Goal: Communication & Community: Answer question/provide support

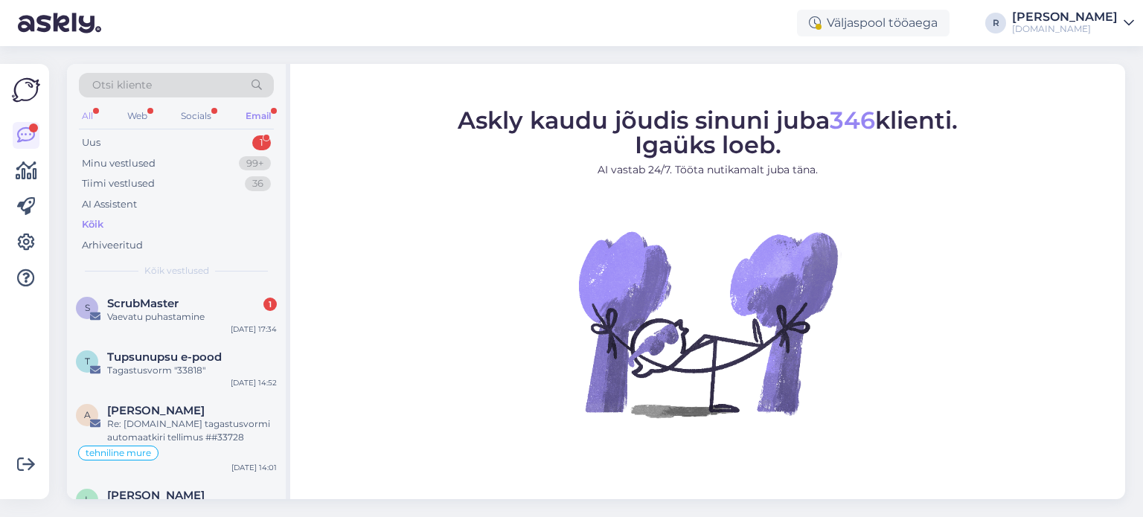
click at [96, 112] on div "All" at bounding box center [87, 115] width 17 height 19
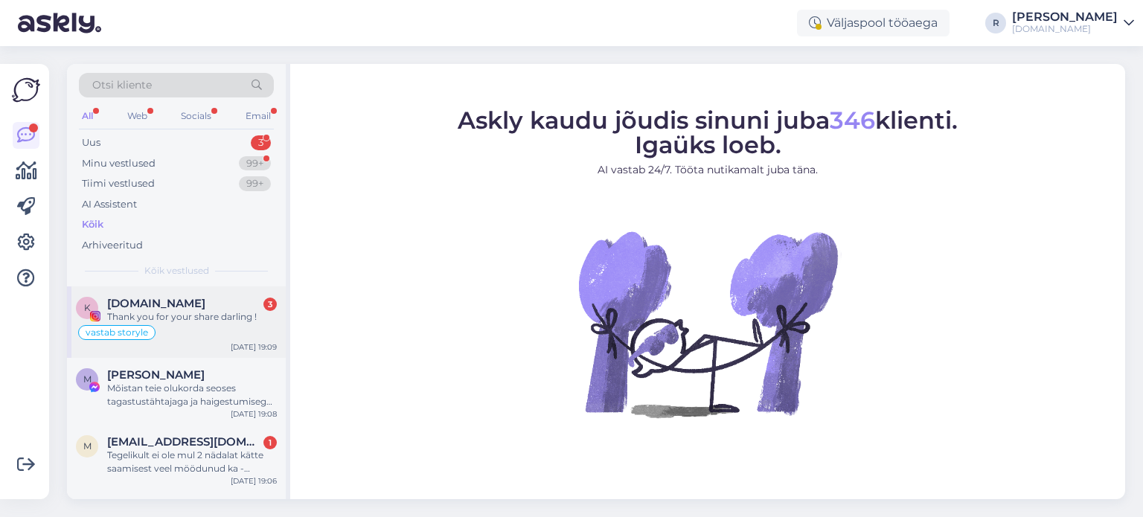
click at [170, 313] on div "Thank you for your share darling !" at bounding box center [192, 316] width 170 height 13
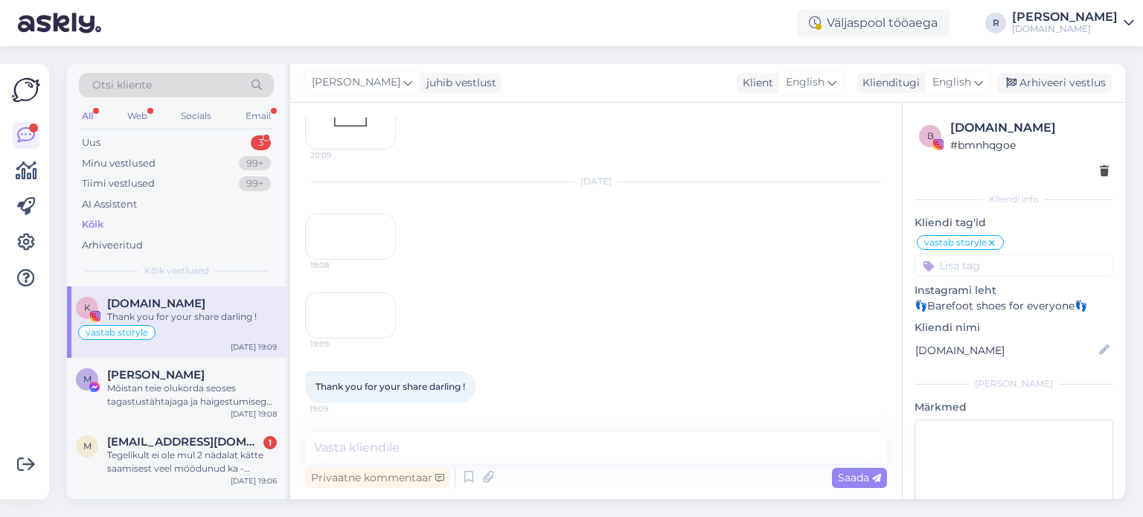
scroll to position [1295, 0]
click at [507, 446] on textarea at bounding box center [596, 447] width 582 height 31
type textarea "<3"
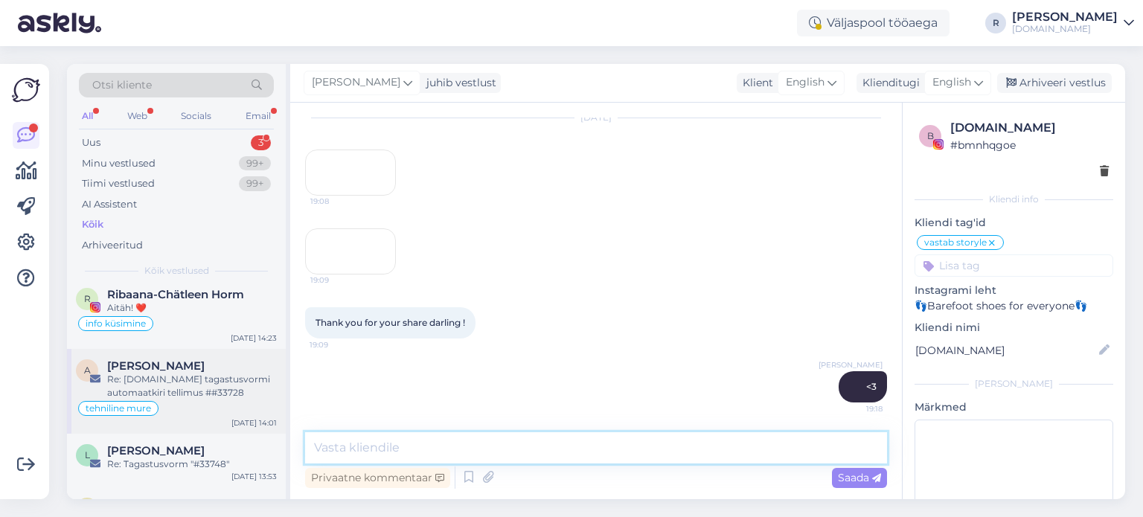
scroll to position [149, 0]
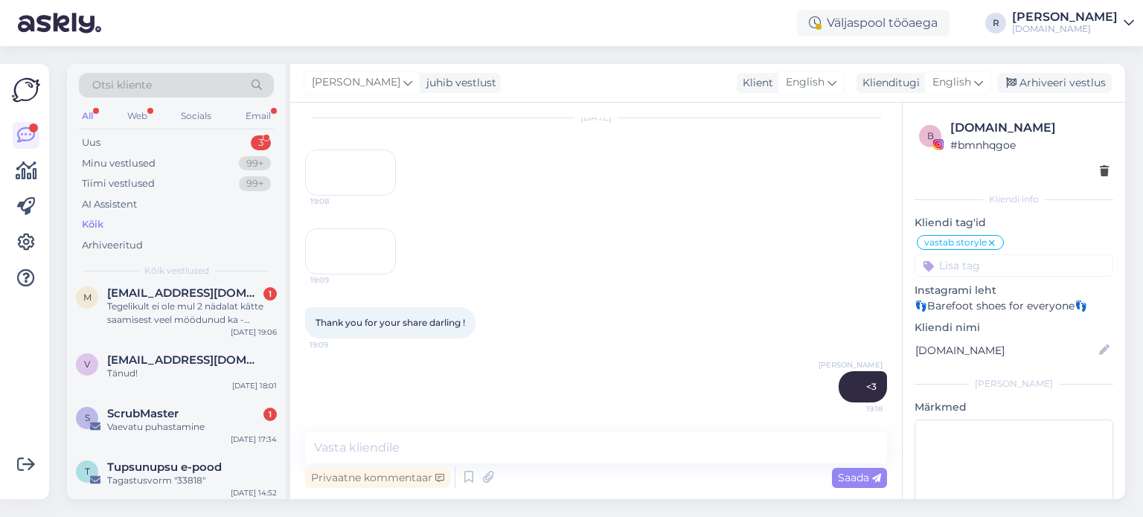
click at [91, 112] on div "All" at bounding box center [87, 115] width 17 height 19
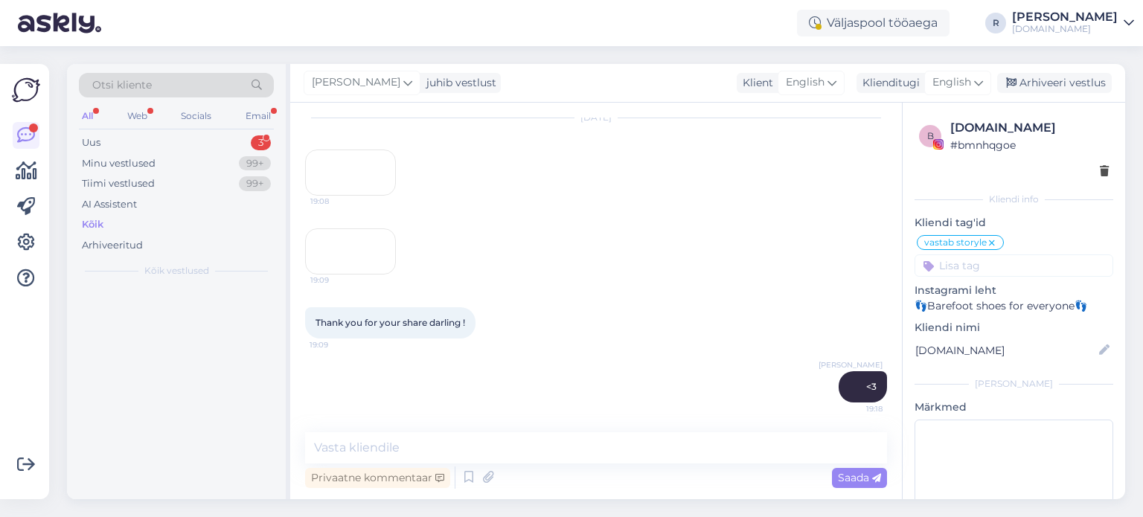
scroll to position [0, 0]
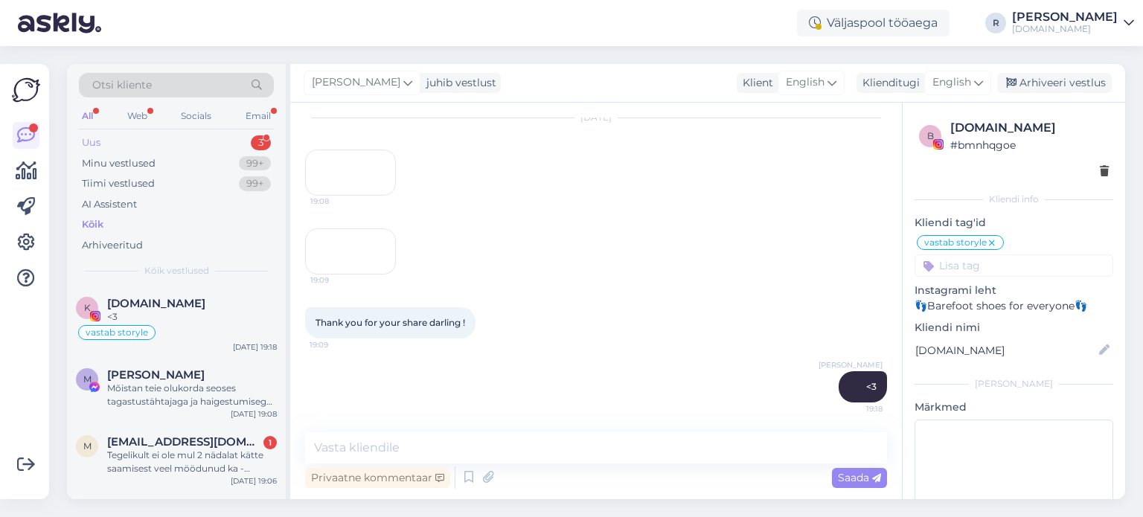
click at [98, 149] on div "Uus" at bounding box center [91, 142] width 19 height 15
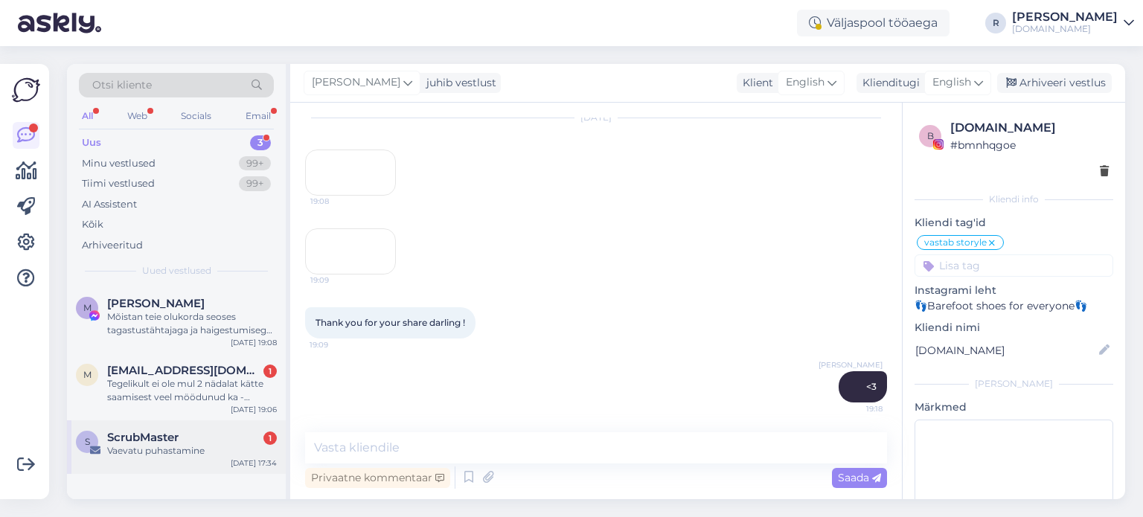
click at [153, 458] on div "S ScrubMaster 1 Vaevatu puhastamine [DATE] 17:34" at bounding box center [176, 447] width 219 height 54
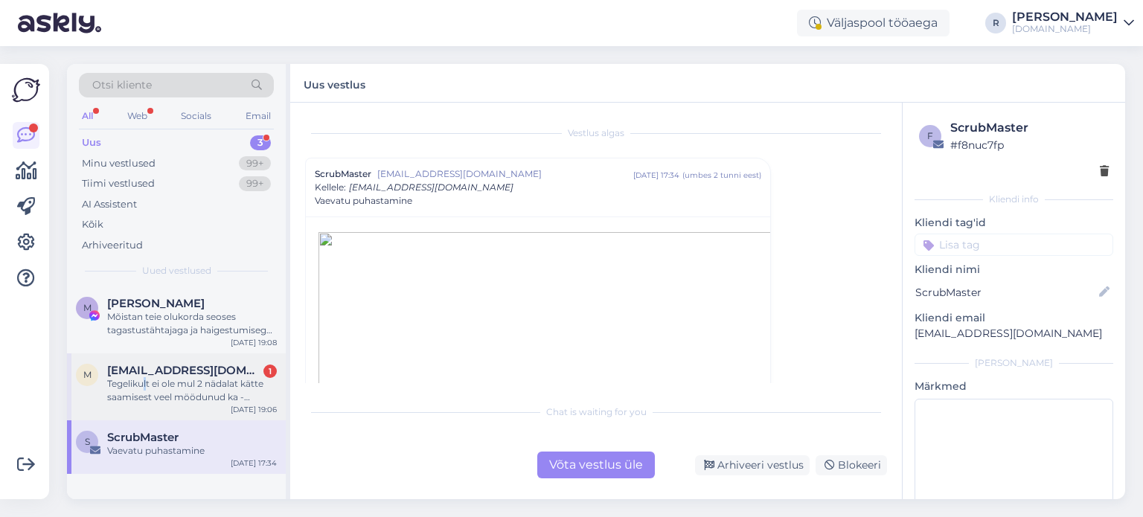
click at [147, 382] on div "Tegelikult ei ole mul 2 nädalat kätte saamisest veel möödunud ka - [PERSON_NAME…" at bounding box center [192, 390] width 170 height 27
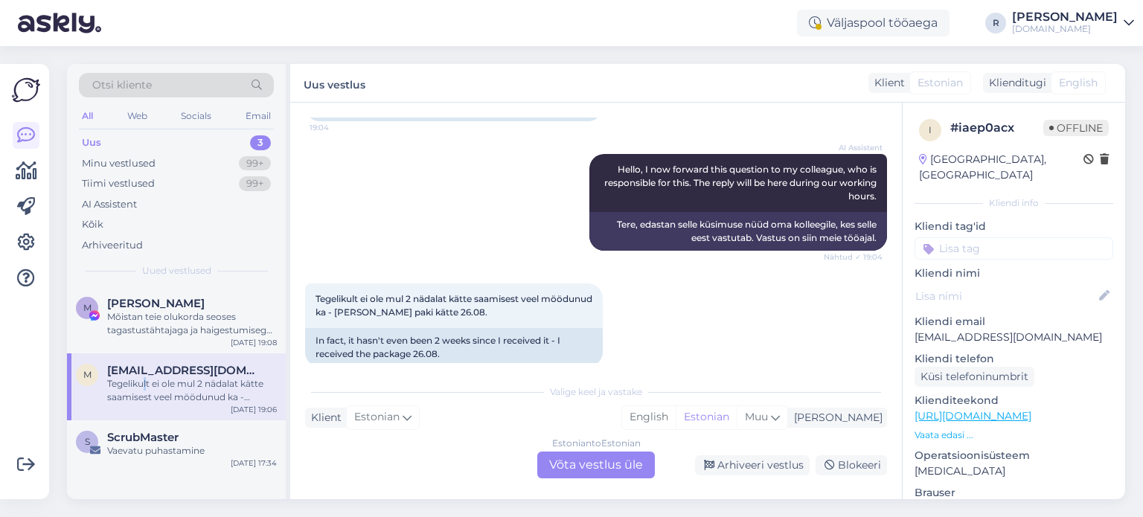
scroll to position [286, 0]
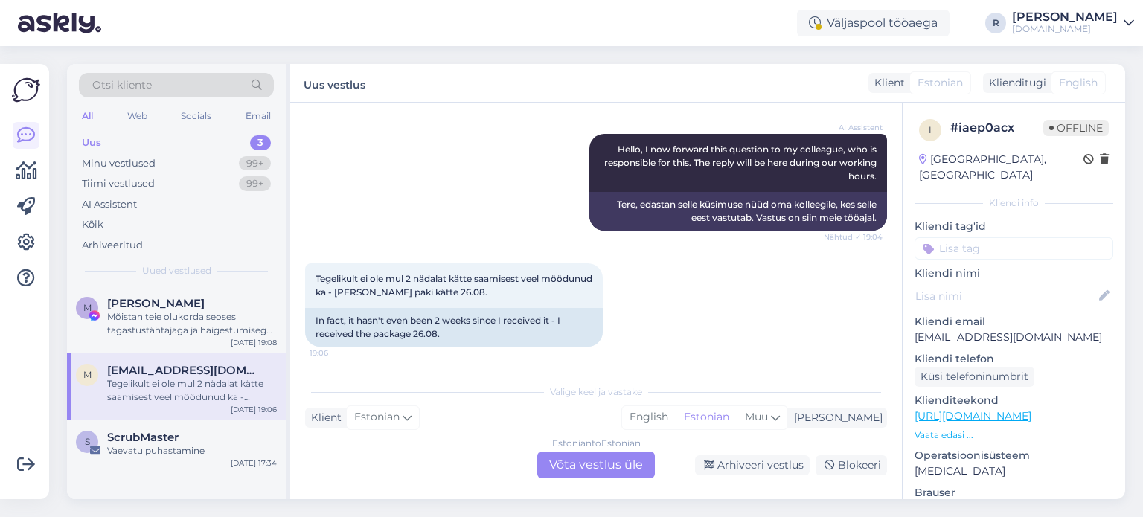
click at [597, 460] on div "Estonian to Estonian Võta vestlus üle" at bounding box center [596, 465] width 118 height 27
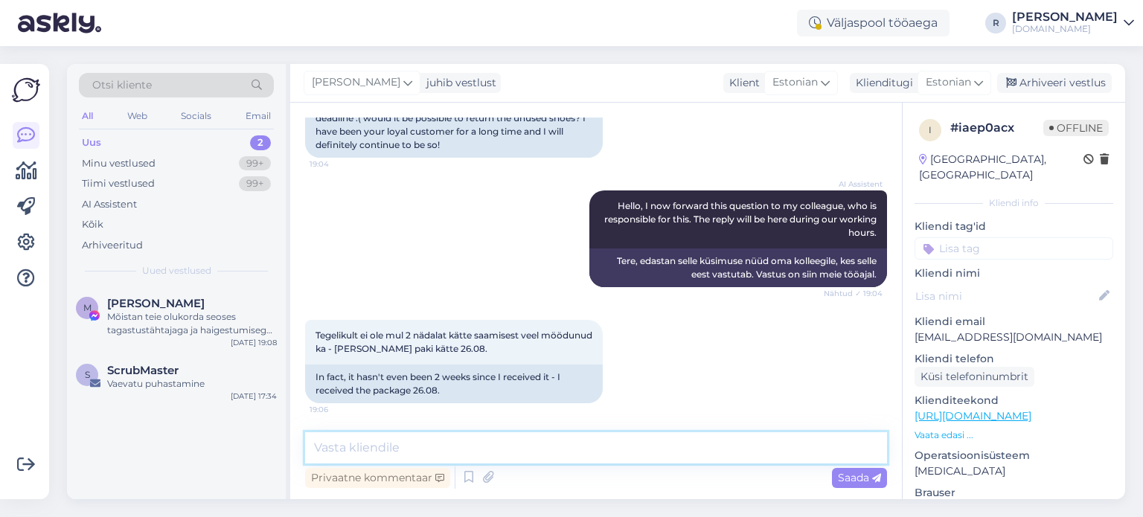
click at [462, 450] on textarea at bounding box center [596, 447] width 582 height 31
type textarea "Tere! Mis on teie tellimuse number?"
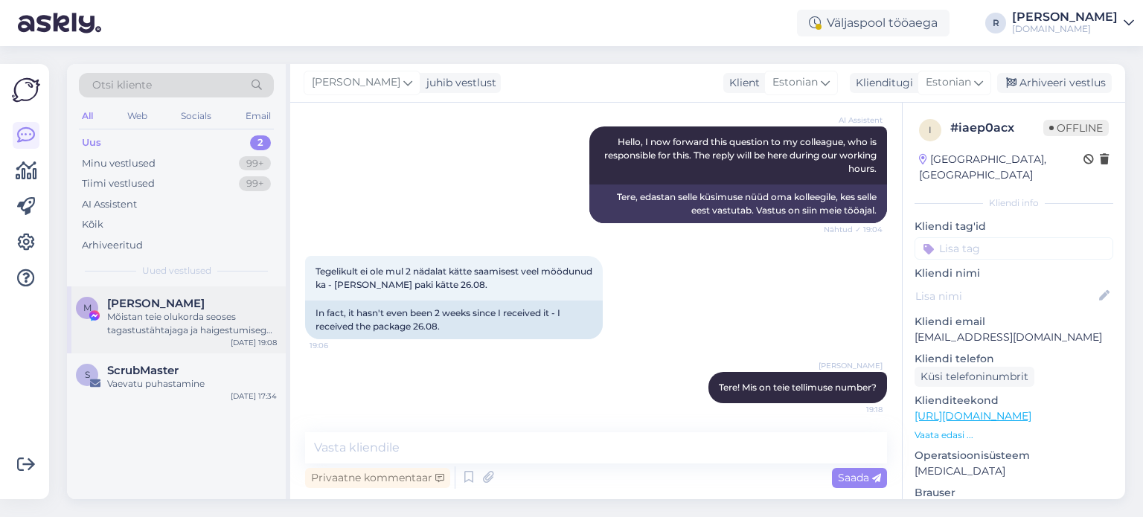
click at [143, 324] on div "Mõistan teie olukorda seoses tagastustähtajaga ja haigestumisega. Edastan teie …" at bounding box center [192, 323] width 170 height 27
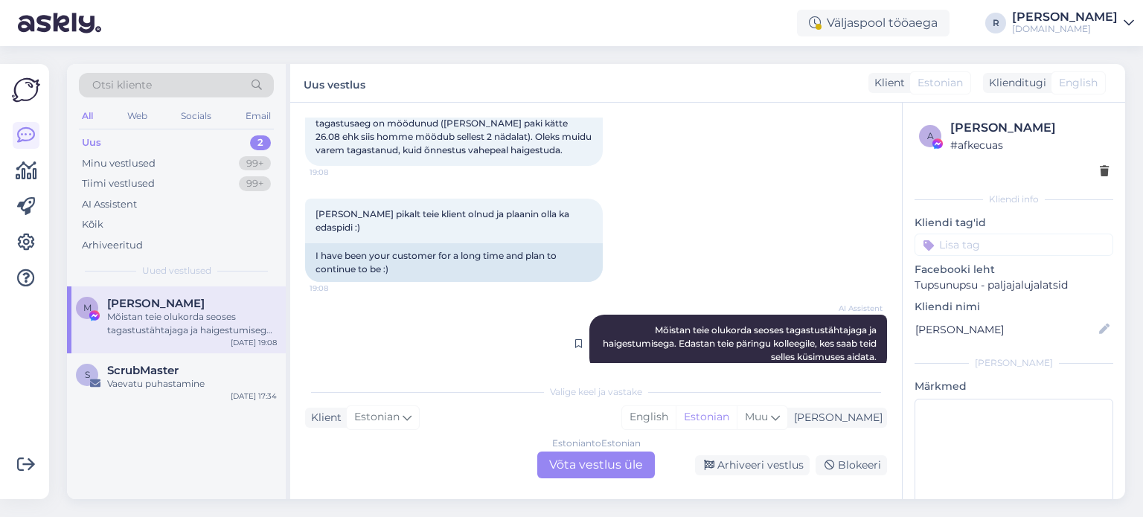
scroll to position [128, 0]
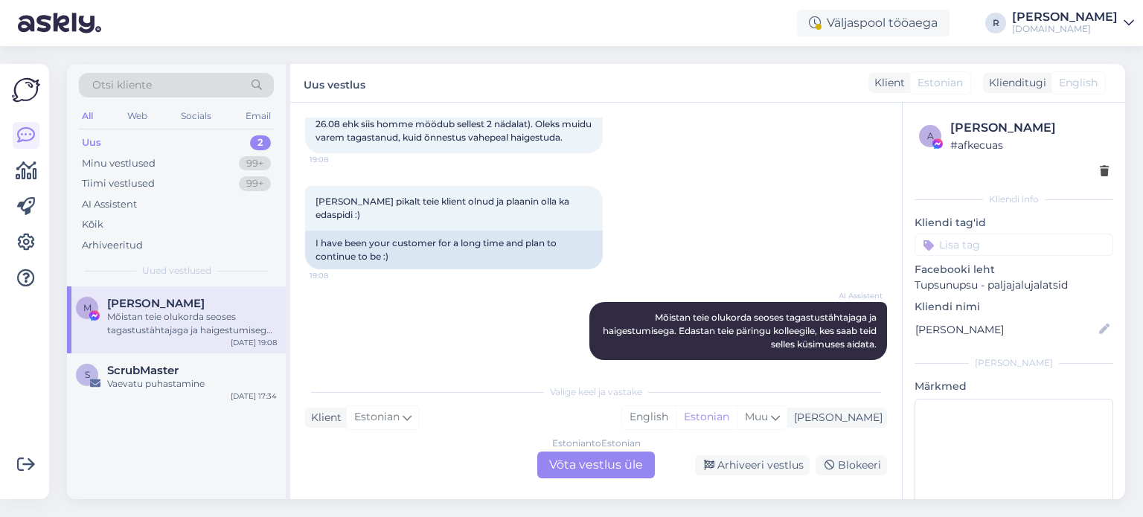
click at [589, 464] on div "Estonian to Estonian Võta vestlus üle" at bounding box center [596, 465] width 118 height 27
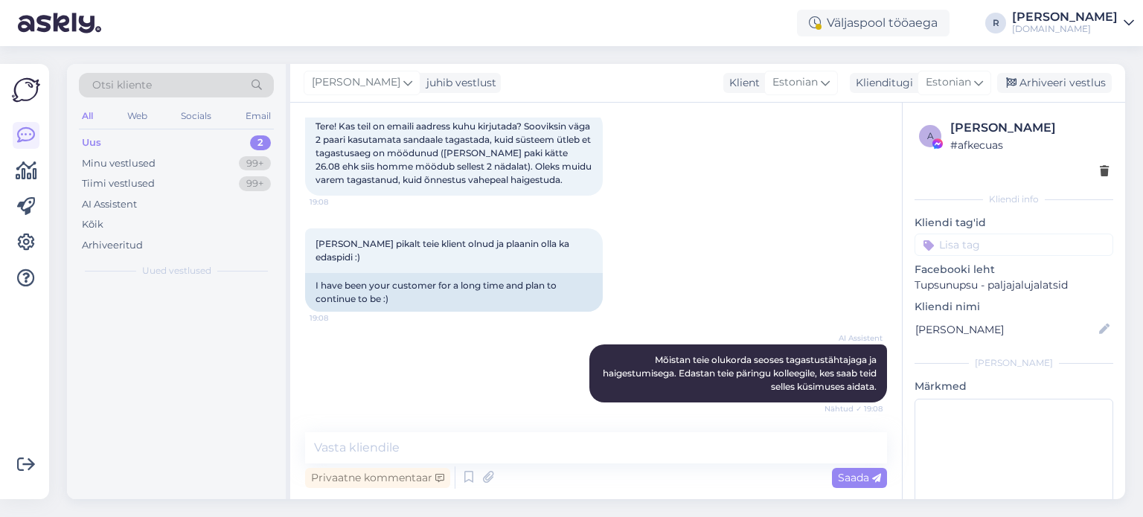
scroll to position [71, 0]
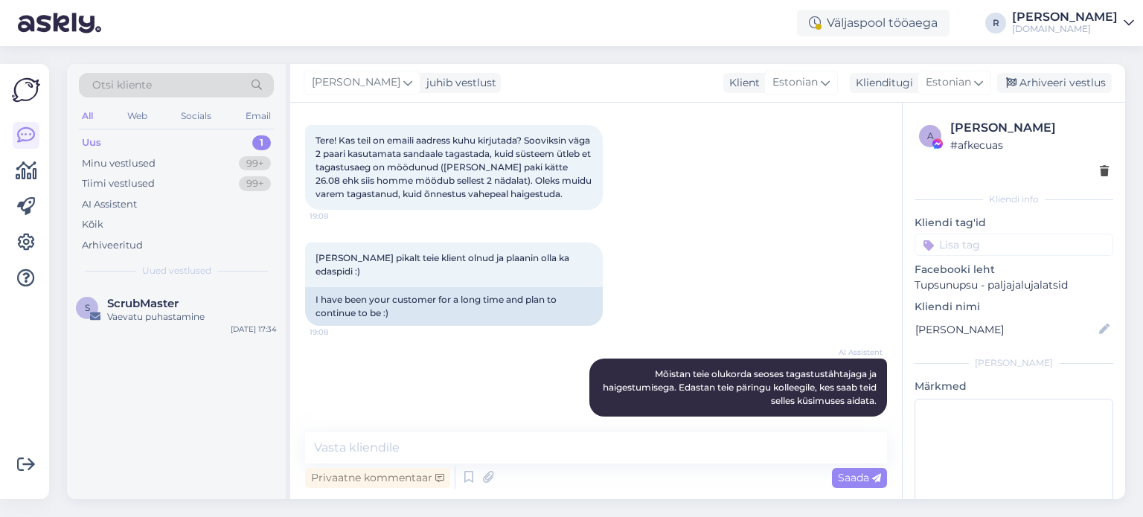
click at [89, 118] on div "All" at bounding box center [87, 115] width 17 height 19
click at [405, 443] on textarea at bounding box center [596, 447] width 582 height 31
type textarea "Tere! MIs on teie tellimuse number?"
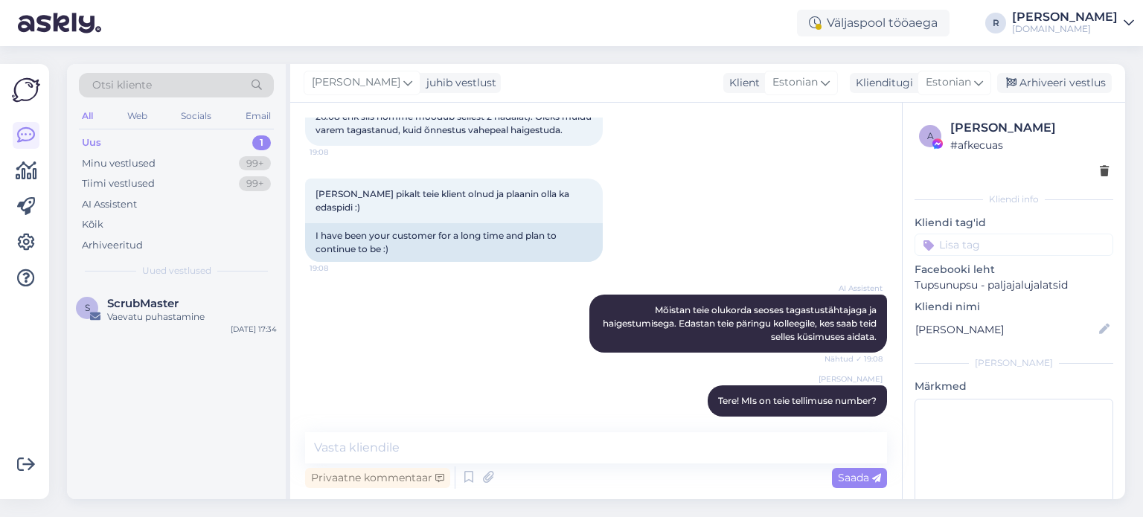
click at [80, 115] on div "All" at bounding box center [87, 115] width 17 height 19
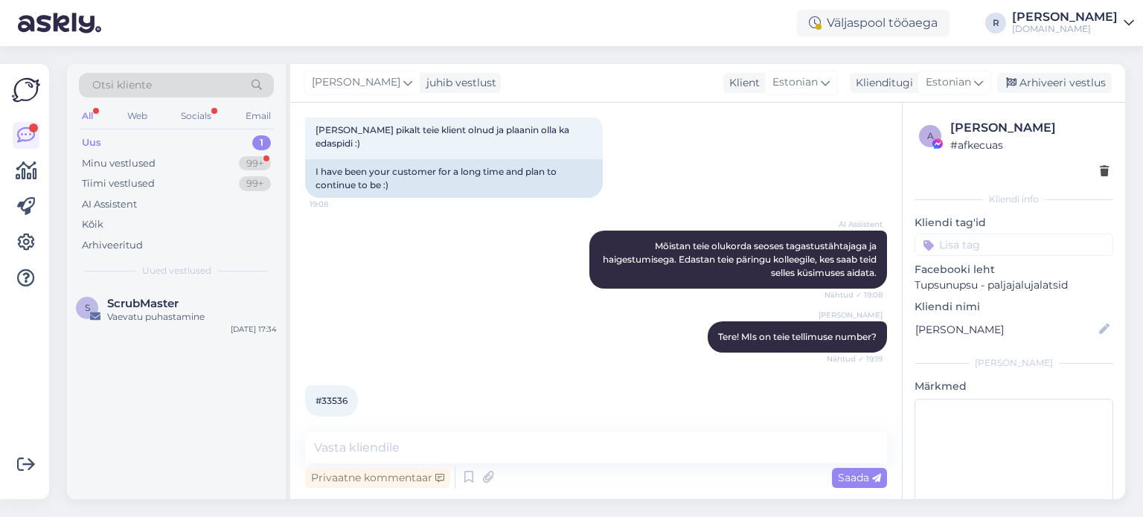
click at [334, 395] on span "#33536" at bounding box center [331, 400] width 32 height 11
copy div "33536 19:20"
click at [457, 443] on textarea at bounding box center [596, 447] width 582 height 31
type textarea "Palun sisestage kättesaamiskuupäevaks 22.08"
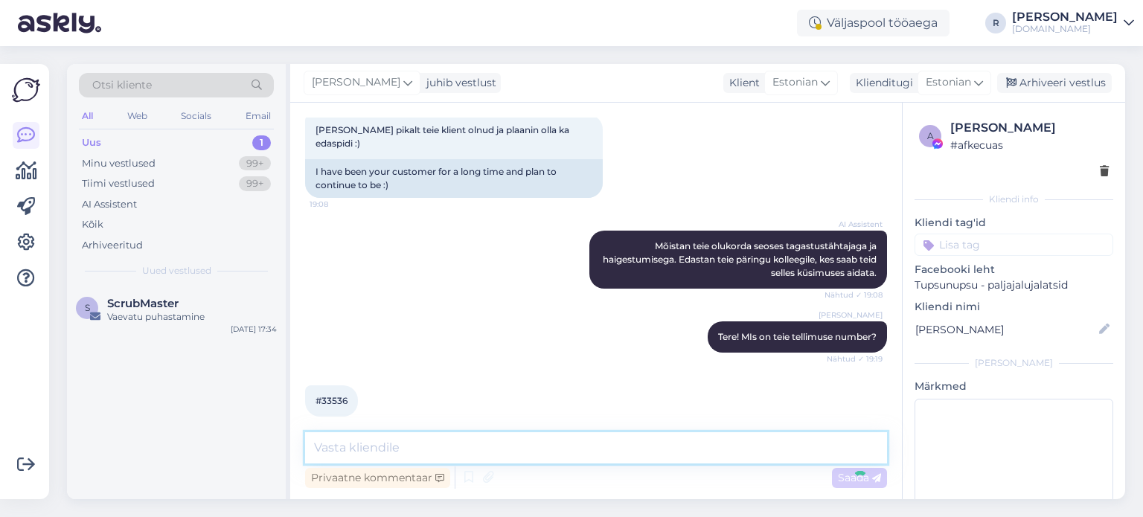
scroll to position [263, 0]
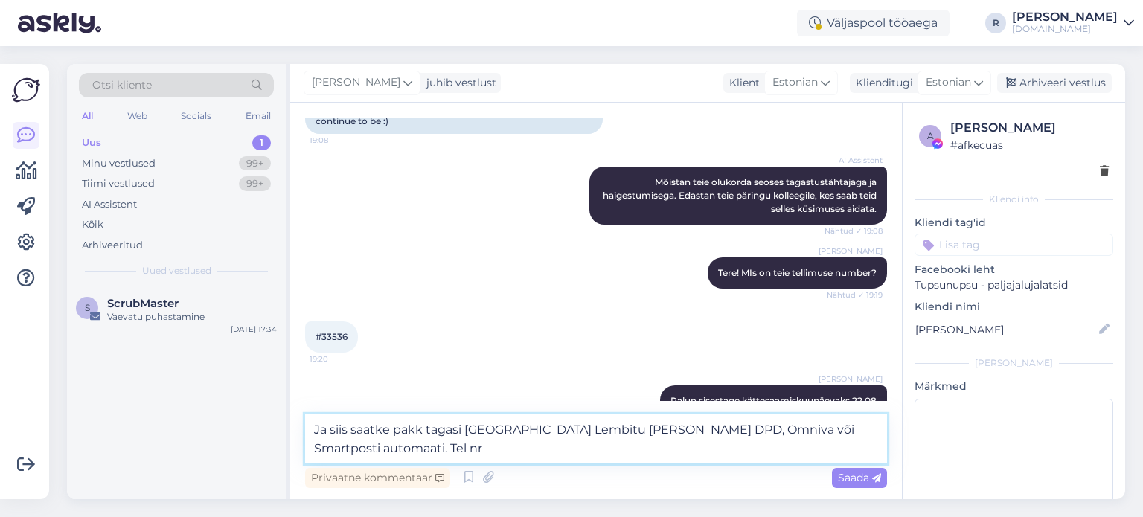
drag, startPoint x: 351, startPoint y: 432, endPoint x: 356, endPoint y: 443, distance: 12.3
click at [351, 432] on textarea "Ja siis saatke pakk tagasi [GEOGRAPHIC_DATA] Lembitu [PERSON_NAME] DPD, Omniva …" at bounding box center [596, 438] width 582 height 49
click at [449, 446] on textarea "Ja siis palun saatke pakk tagasi [GEOGRAPHIC_DATA] Lembitu Konsumi DPD, Omniva …" at bounding box center [596, 438] width 582 height 49
paste textarea "[PHONE_NUMBER]"
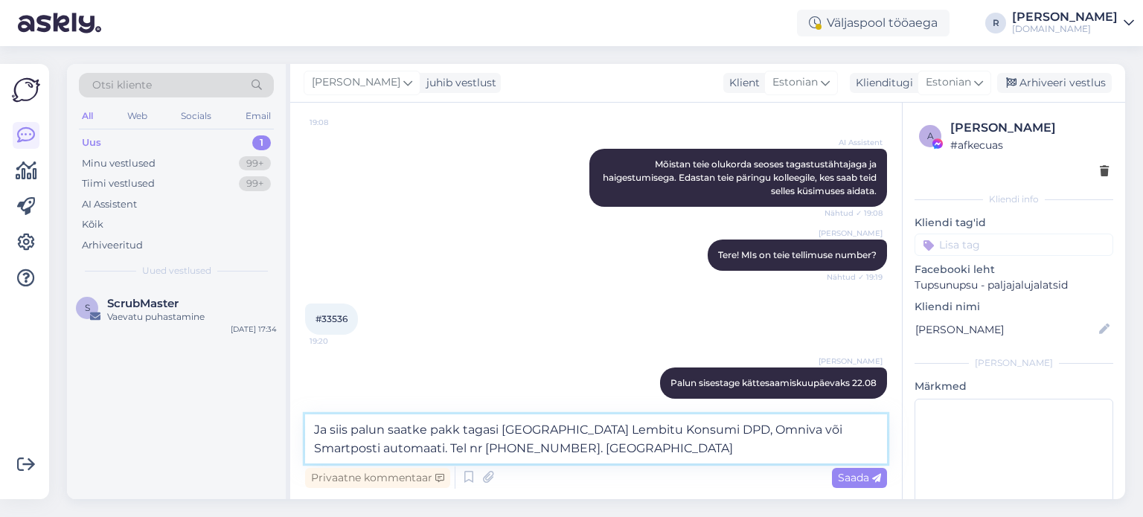
type textarea "Ja siis palun saatke pakk tagasi [GEOGRAPHIC_DATA] Lembitu Konsumi DPD, Omniva …"
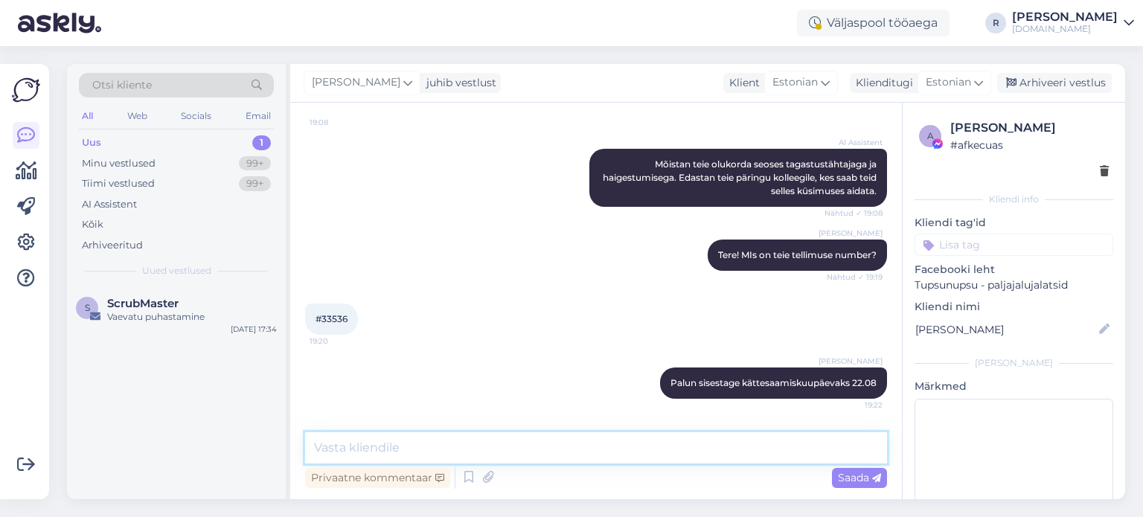
scroll to position [354, 0]
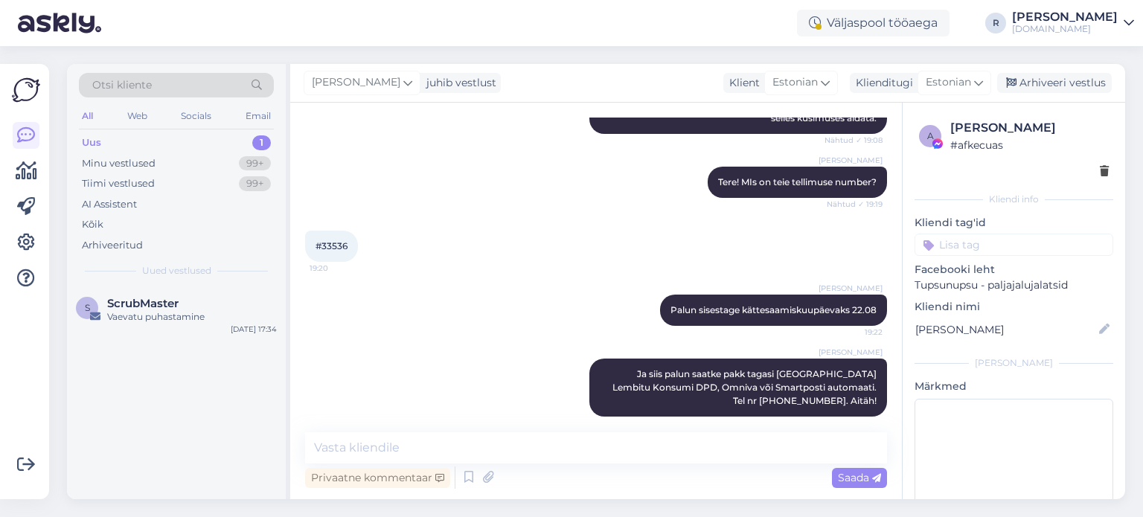
click at [1008, 243] on input at bounding box center [1013, 245] width 199 height 22
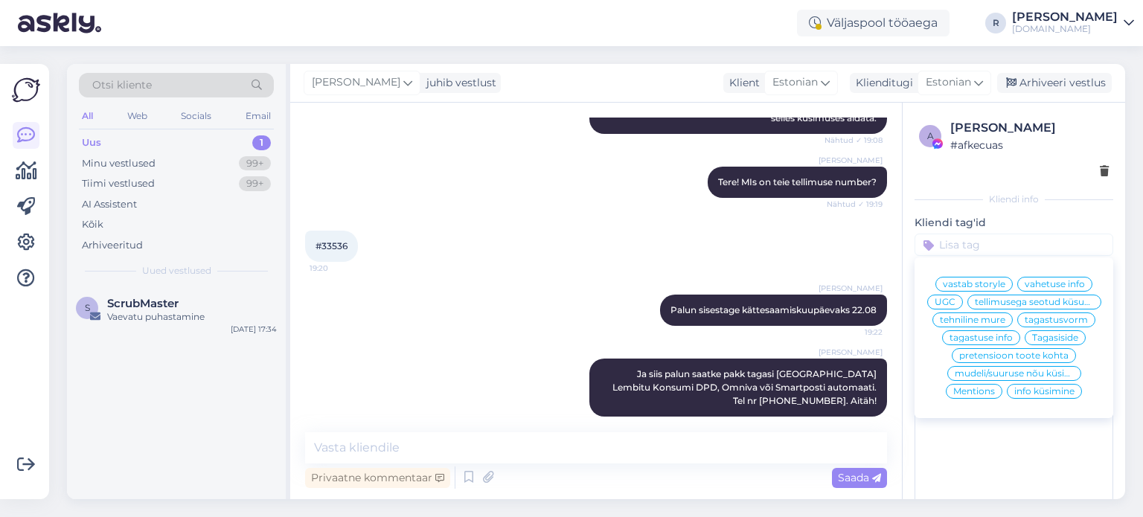
click at [978, 310] on div "tellimusega seotud küsumus" at bounding box center [1034, 302] width 134 height 15
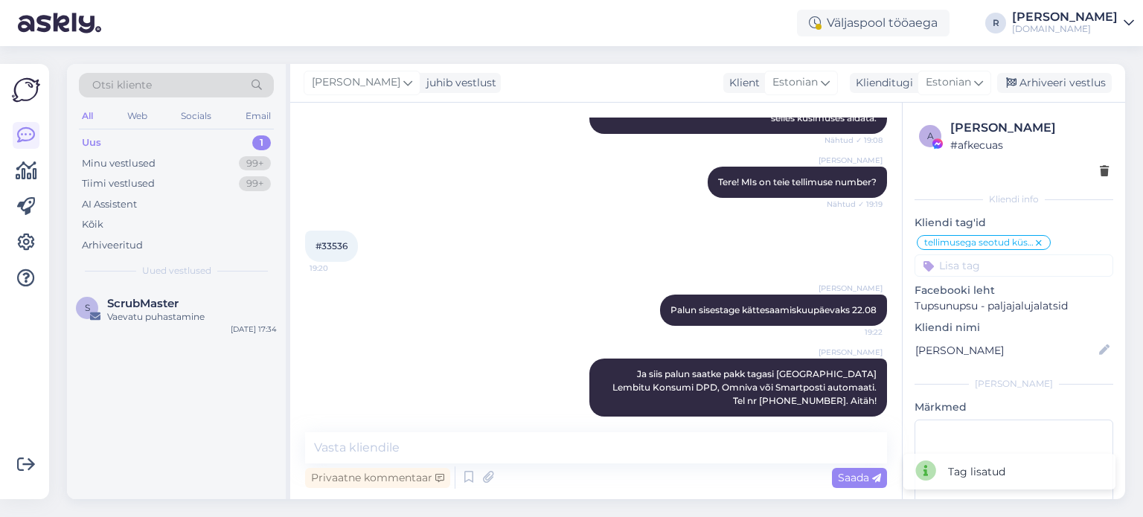
click at [89, 116] on div "All" at bounding box center [87, 115] width 17 height 19
click at [95, 219] on div "Kõik" at bounding box center [93, 224] width 22 height 15
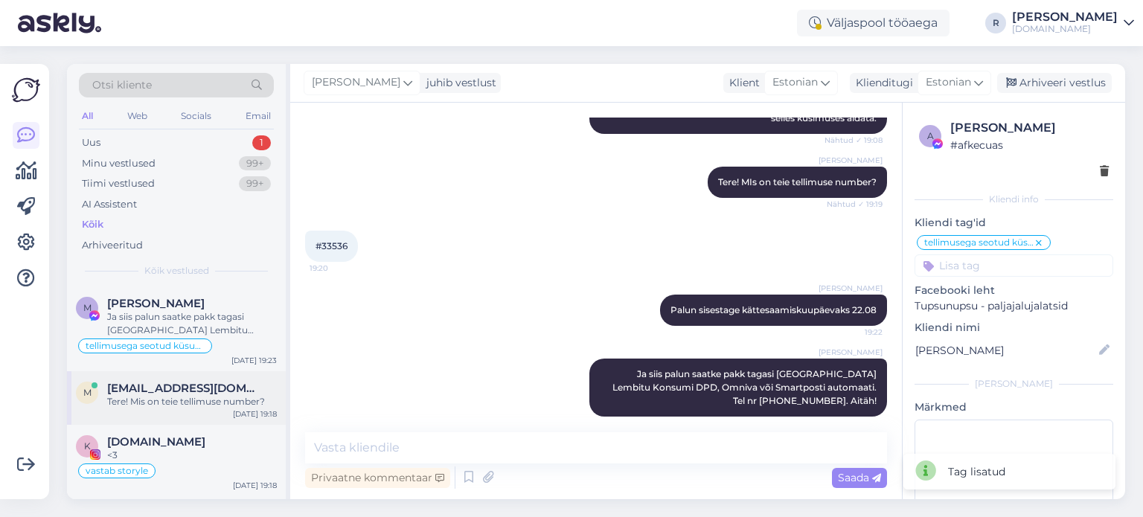
click at [156, 387] on span "[EMAIL_ADDRESS][DOMAIN_NAME]" at bounding box center [184, 388] width 155 height 13
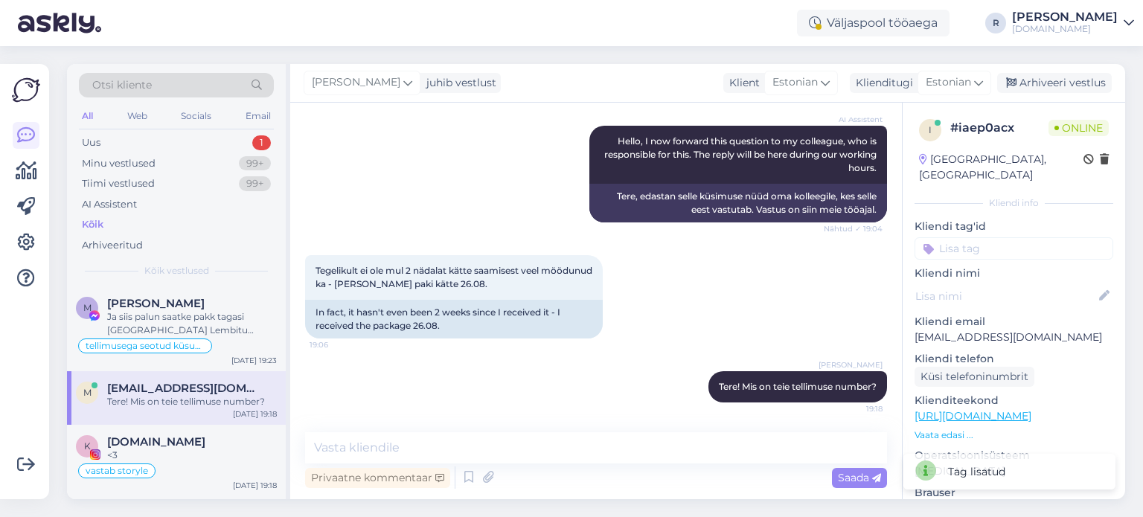
scroll to position [293, 0]
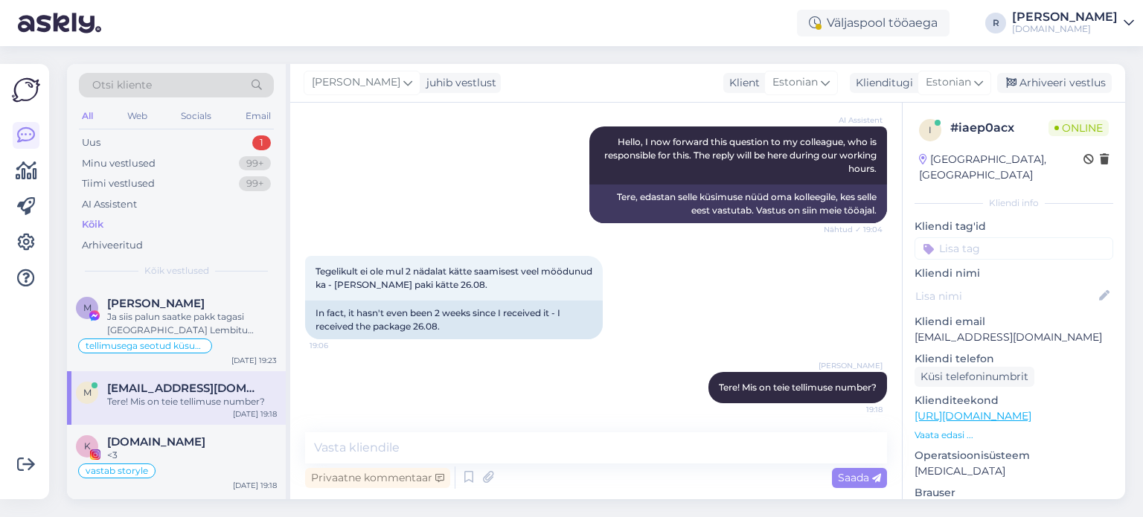
click at [996, 237] on input at bounding box center [1013, 248] width 199 height 22
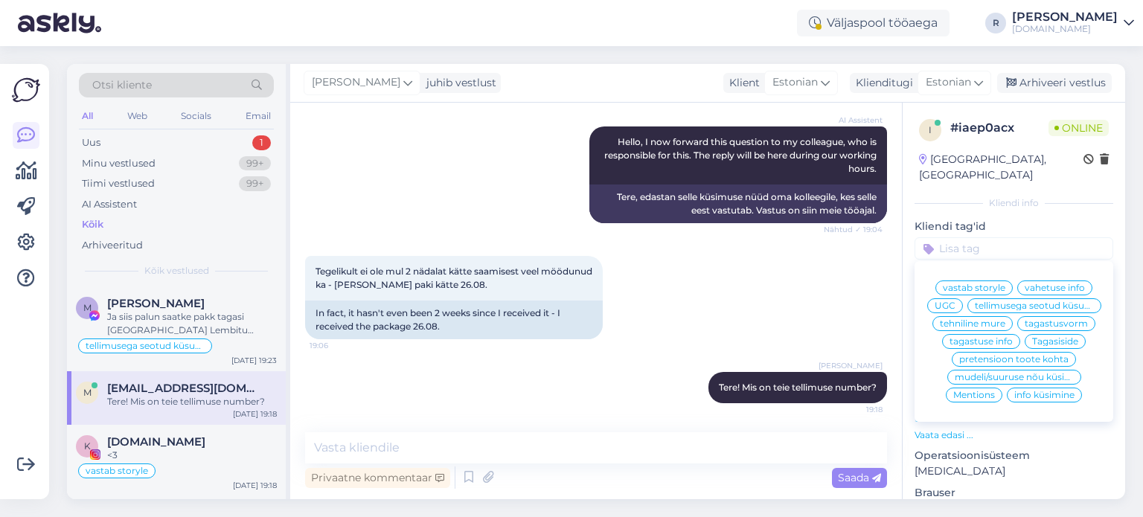
click at [975, 307] on span "tellimusega seotud küsumus" at bounding box center [1034, 305] width 119 height 9
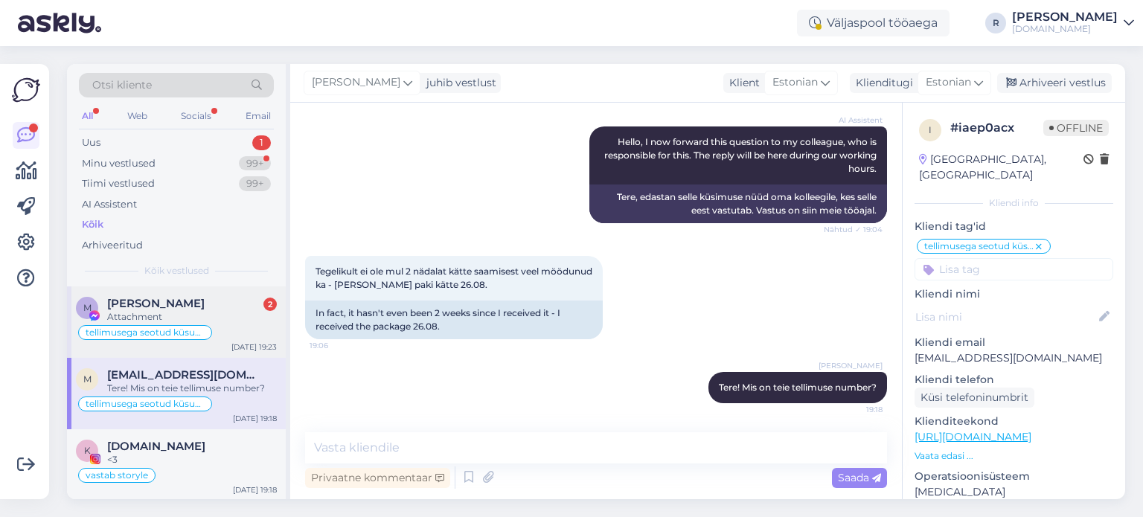
click at [155, 306] on span "[PERSON_NAME]" at bounding box center [155, 303] width 97 height 13
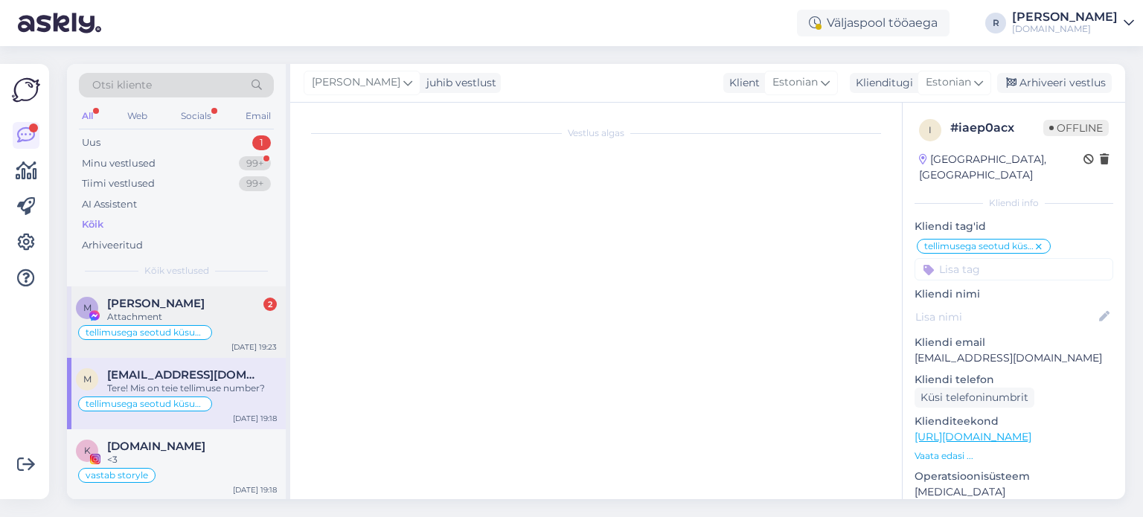
scroll to position [512, 0]
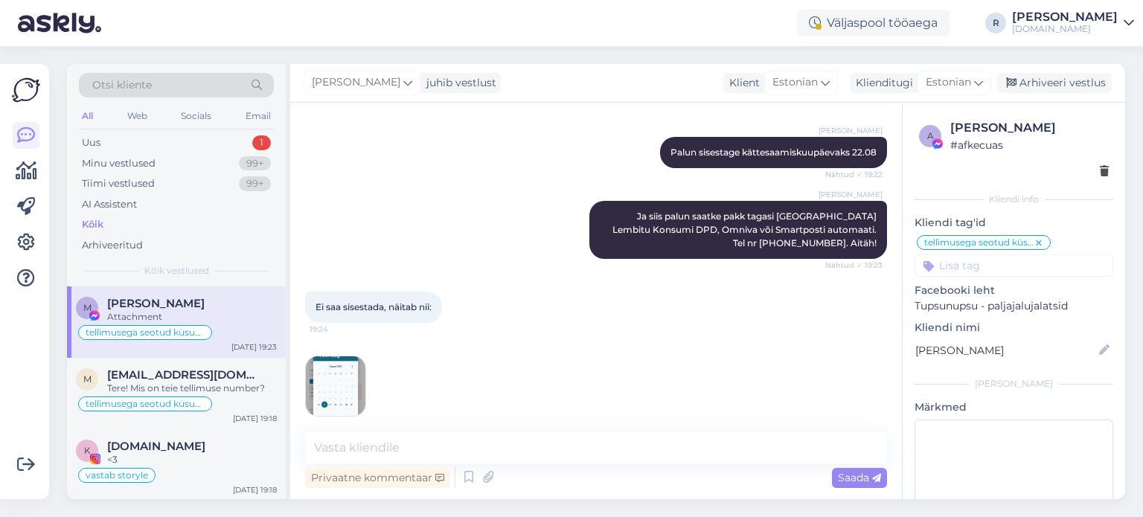
click at [336, 370] on img at bounding box center [336, 386] width 60 height 60
click at [410, 445] on textarea at bounding box center [596, 447] width 582 height 31
type textarea "pange siis 25"
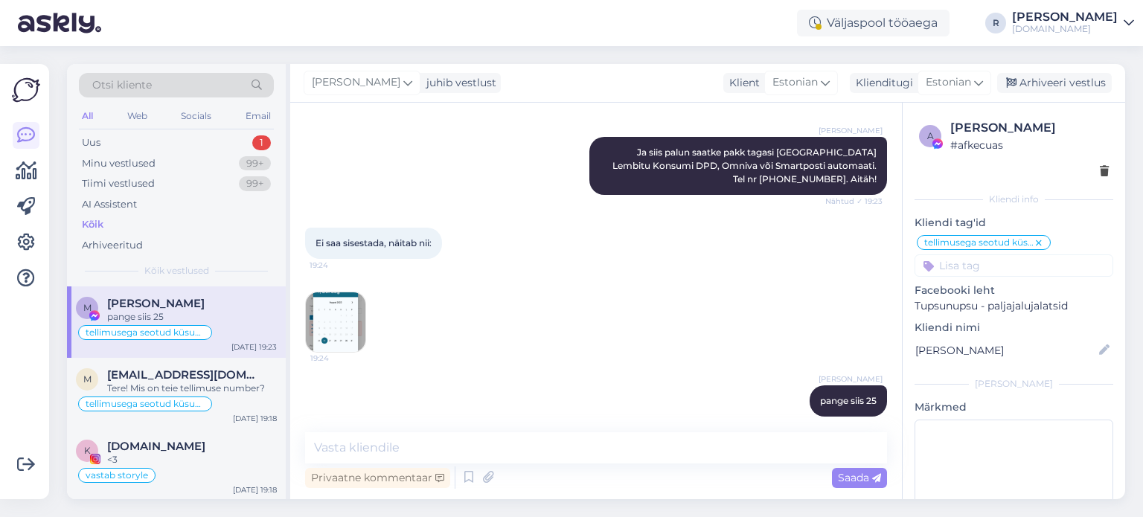
click at [339, 321] on img at bounding box center [336, 322] width 60 height 60
click at [500, 449] on textarea at bounding box center [596, 447] width 582 height 31
click at [151, 147] on div "Uus 1" at bounding box center [176, 142] width 195 height 21
